Goal: Task Accomplishment & Management: Complete application form

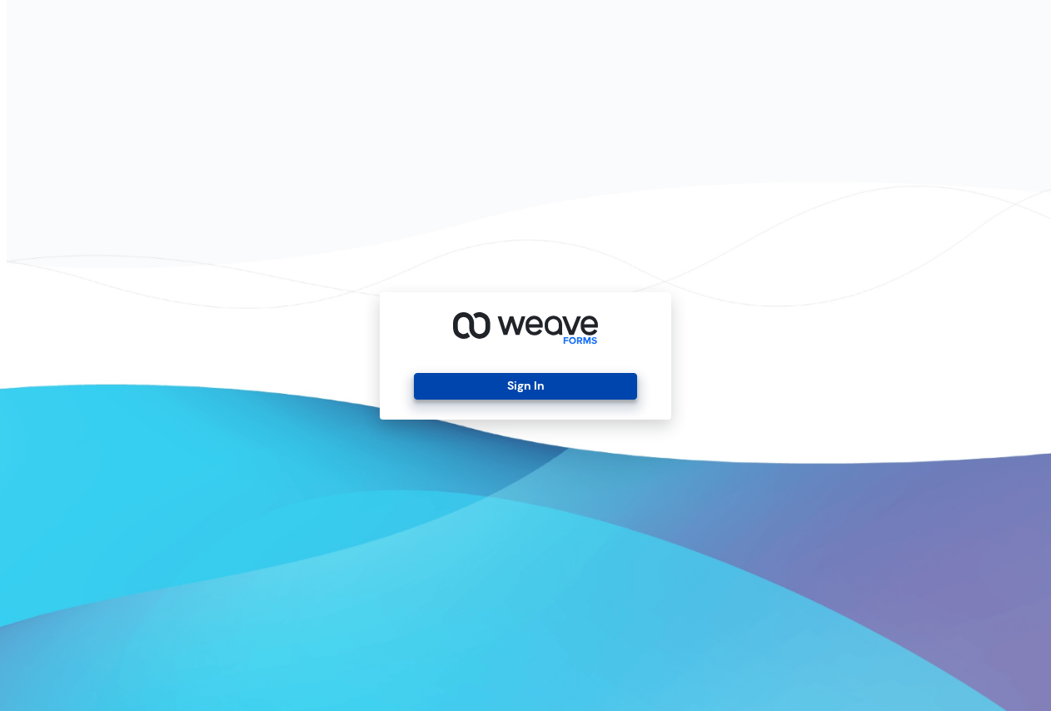
click at [540, 385] on button "Sign In" at bounding box center [525, 386] width 222 height 27
